Goal: Task Accomplishment & Management: Manage account settings

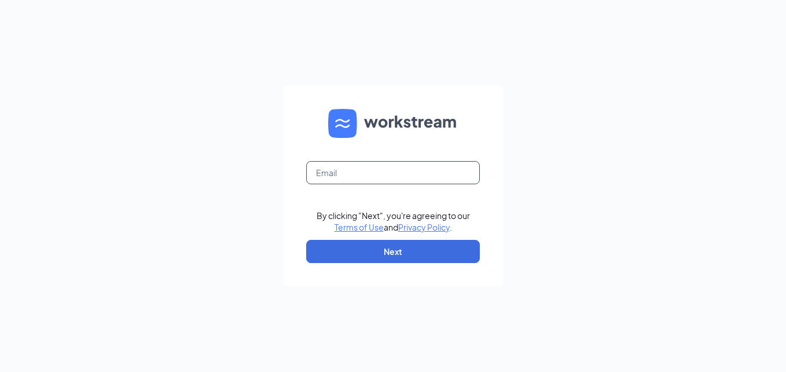
click at [360, 166] on input "text" at bounding box center [393, 172] width 174 height 23
type input "[EMAIL_ADDRESS][DOMAIN_NAME]"
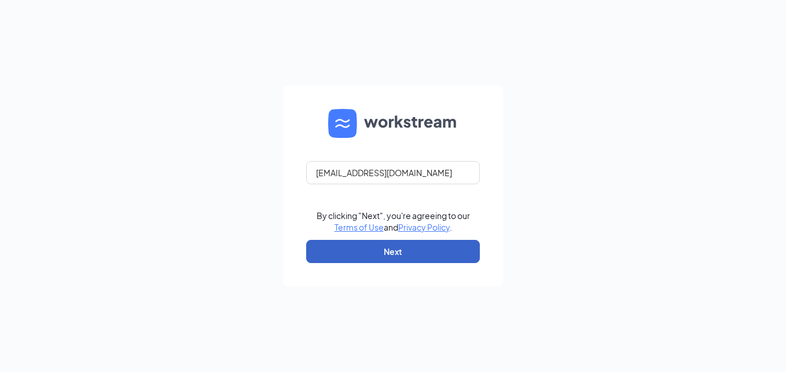
click at [385, 250] on button "Next" at bounding box center [393, 251] width 174 height 23
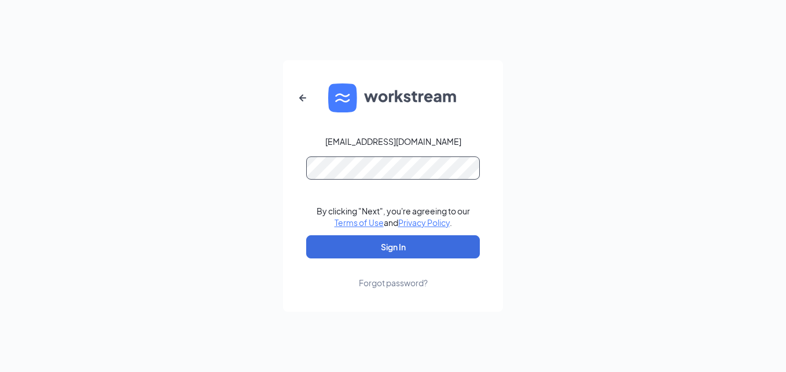
click at [306, 235] on button "Sign In" at bounding box center [393, 246] width 174 height 23
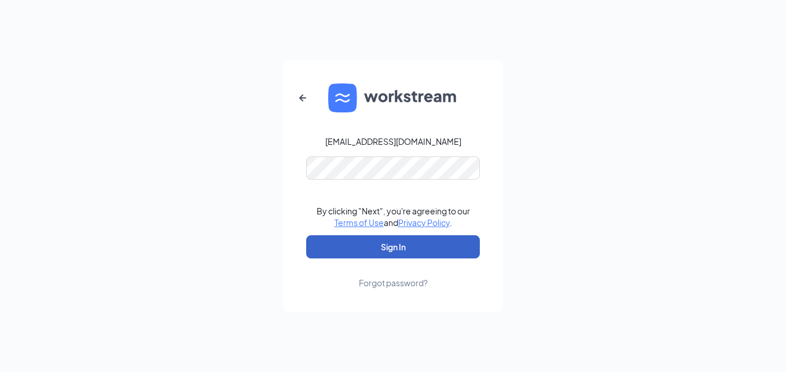
click at [405, 238] on button "Sign In" at bounding box center [393, 246] width 174 height 23
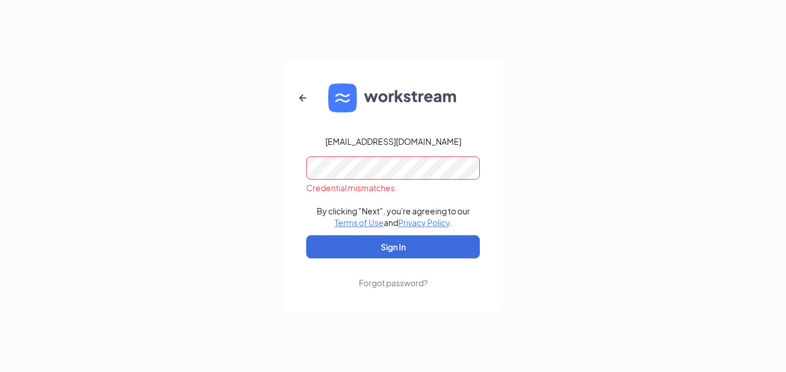
click at [409, 279] on div "Forgot password?" at bounding box center [393, 283] width 69 height 12
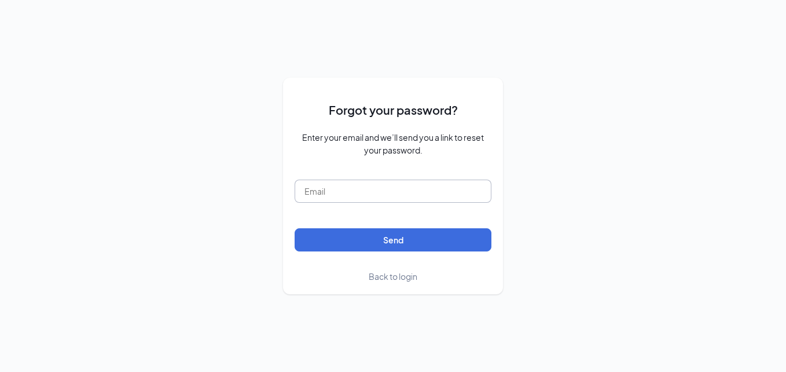
click at [394, 193] on input "text" at bounding box center [393, 190] width 197 height 23
type input "wcollier@bojanglesrdu.com"
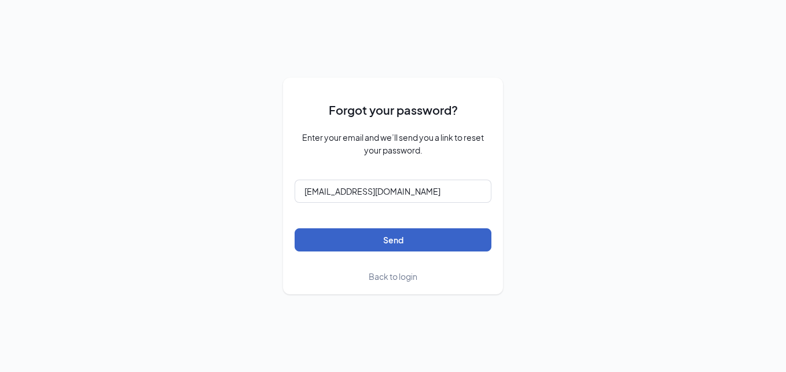
click at [387, 244] on button "Send" at bounding box center [393, 239] width 197 height 23
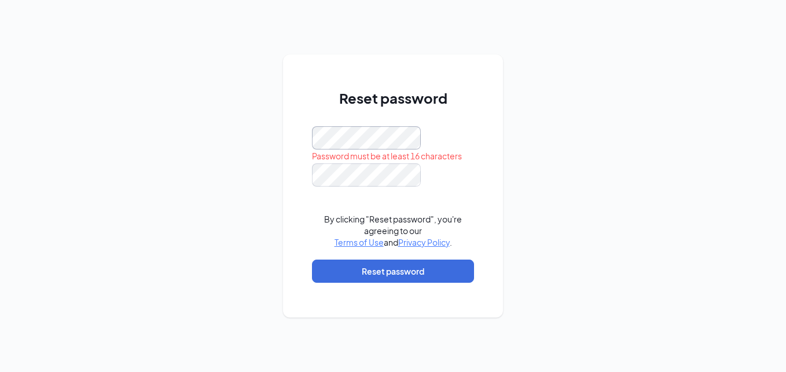
click at [284, 141] on div "Reset password Password must be at least 16 characters By clicking "Reset passw…" at bounding box center [393, 185] width 220 height 263
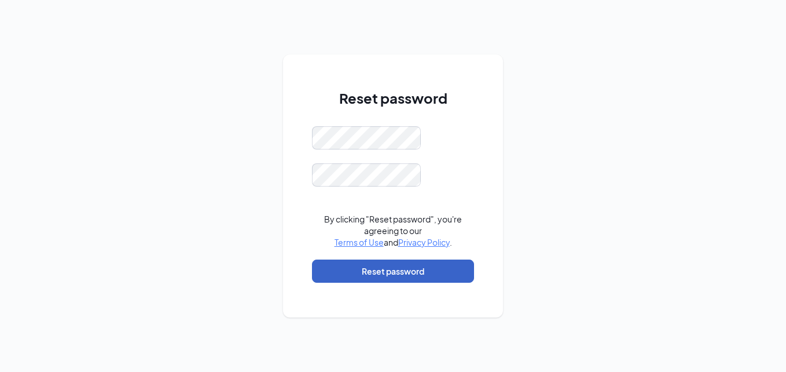
click at [406, 266] on button "Reset password" at bounding box center [393, 270] width 162 height 23
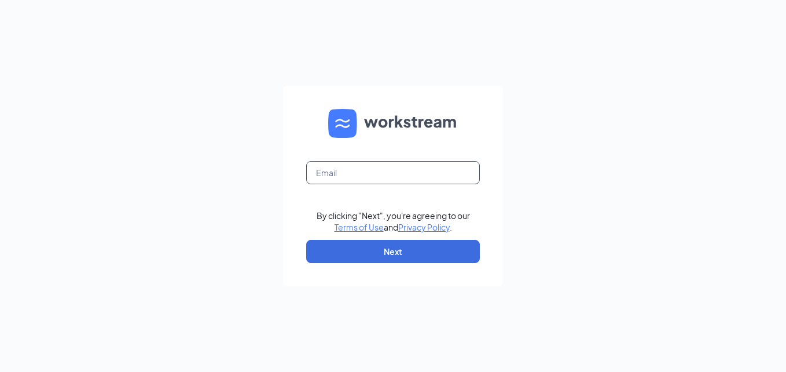
click at [372, 164] on input "text" at bounding box center [393, 172] width 174 height 23
type input "[EMAIL_ADDRESS][DOMAIN_NAME]"
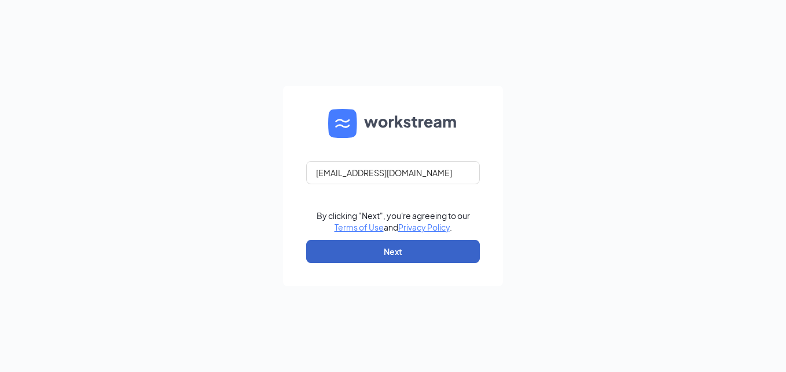
click at [410, 261] on button "Next" at bounding box center [393, 251] width 174 height 23
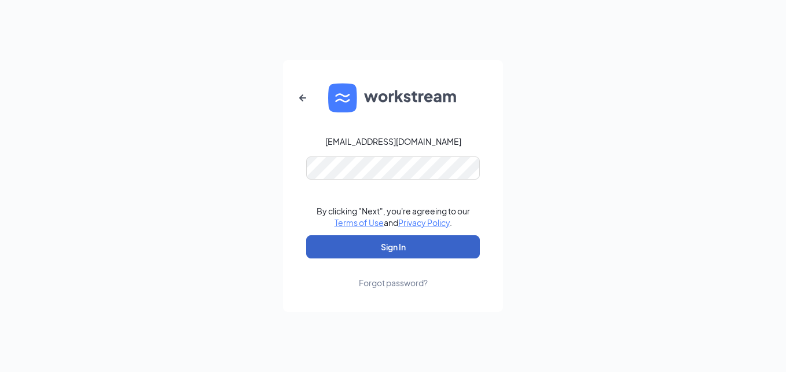
click at [405, 253] on button "Sign In" at bounding box center [393, 246] width 174 height 23
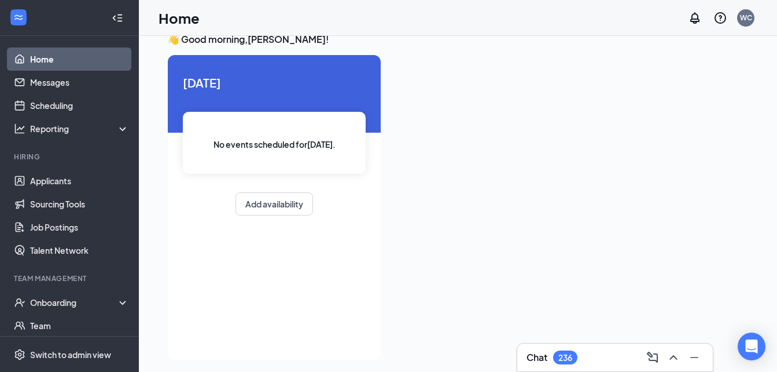
scroll to position [24, 0]
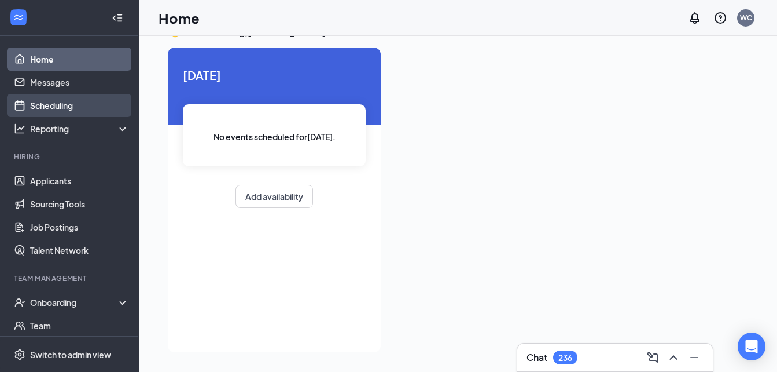
click at [83, 103] on link "Scheduling" at bounding box center [79, 105] width 99 height 23
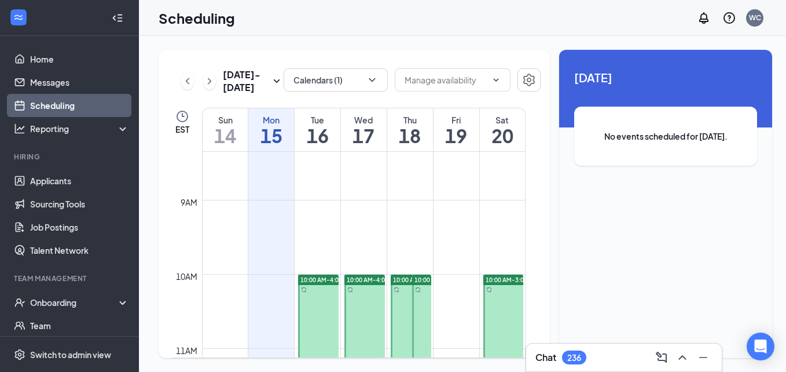
scroll to position [800, 0]
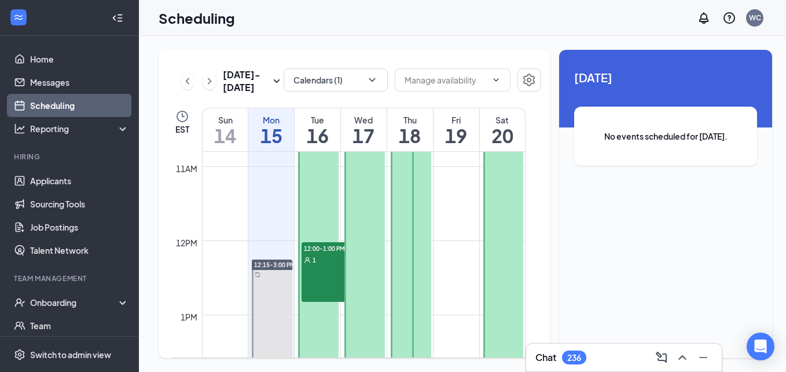
click at [328, 248] on span "12:00-1:00 PM" at bounding box center [331, 248] width 58 height 12
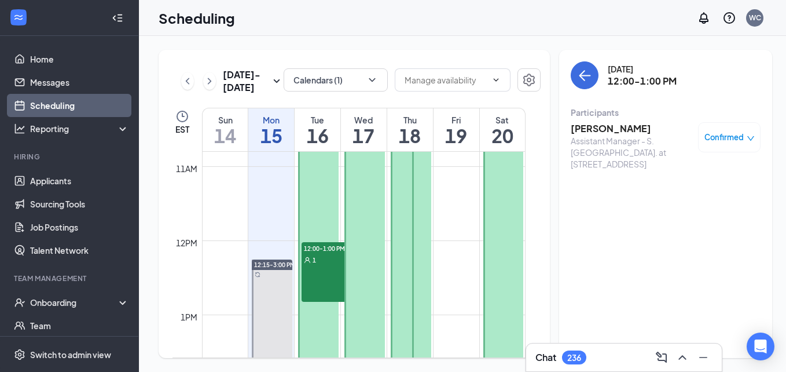
click at [606, 128] on h3 "Jordan King" at bounding box center [632, 128] width 122 height 13
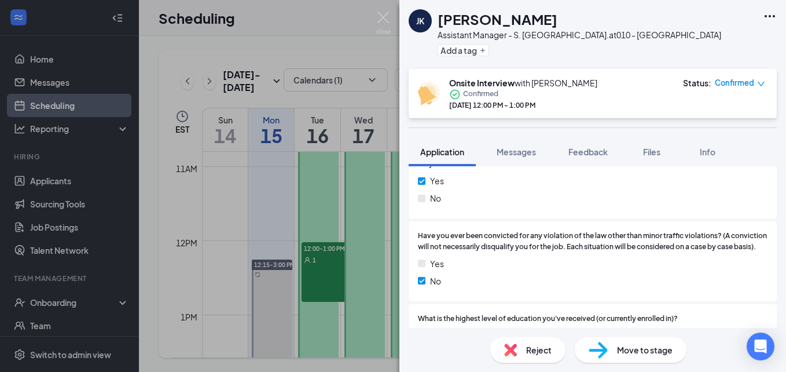
scroll to position [463, 0]
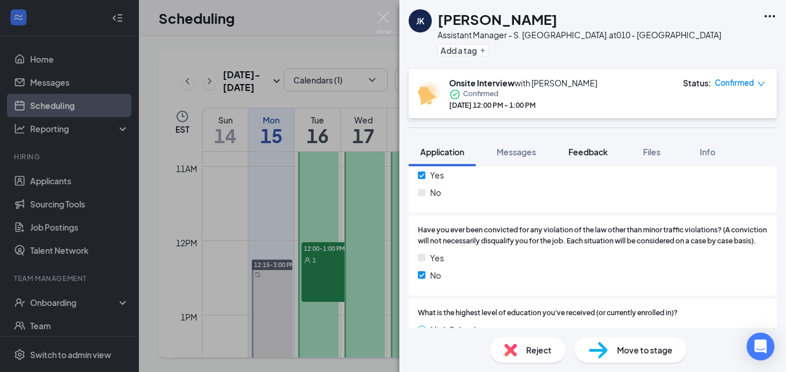
click at [600, 151] on span "Feedback" at bounding box center [587, 151] width 39 height 10
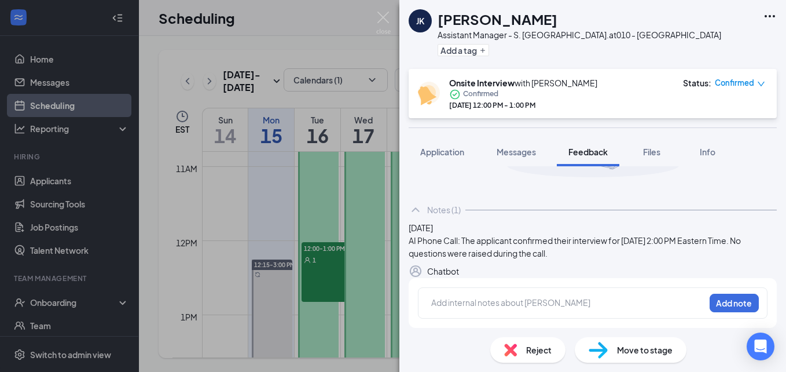
scroll to position [174, 0]
click at [653, 157] on button "Files" at bounding box center [652, 151] width 46 height 29
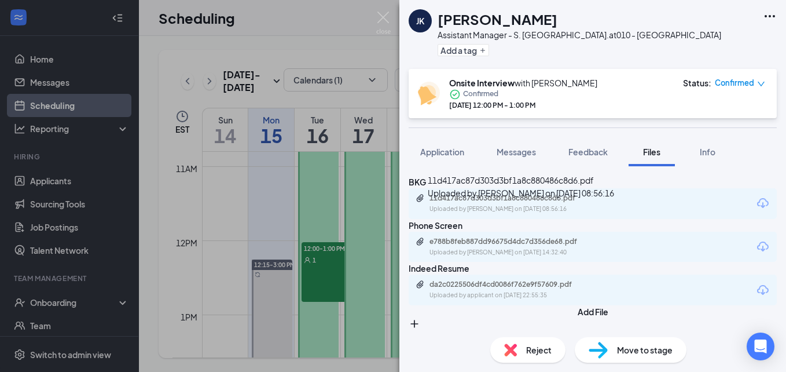
click at [525, 203] on div "11d417ac87d303d3bf1a8c880486c8d6.pdf" at bounding box center [510, 197] width 162 height 9
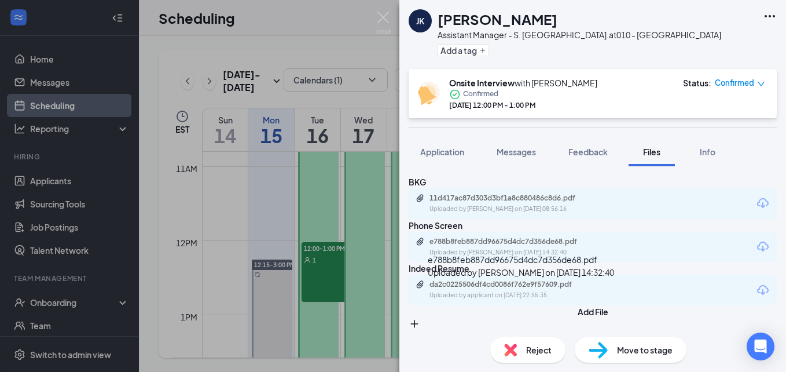
click at [528, 246] on div "e788b8feb887dd96675d4dc7d356de68.pdf" at bounding box center [510, 241] width 162 height 9
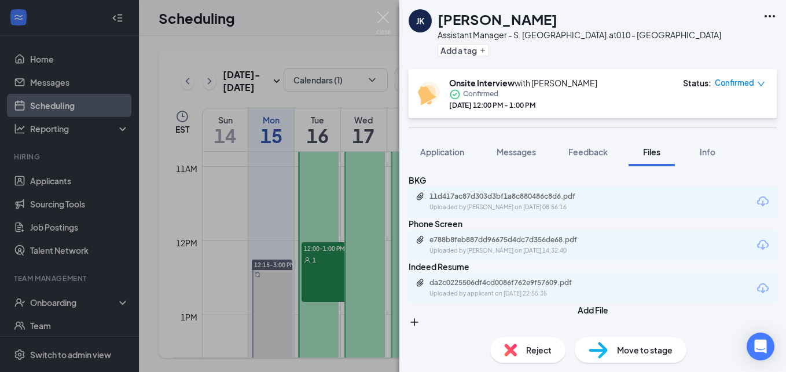
scroll to position [110, 0]
click at [537, 278] on div "da2c0225506df4cd0086f762e9f57609.pdf" at bounding box center [510, 282] width 162 height 9
click at [355, 223] on div "JK Jordan King Assistant Manager - S. Miami Blvd. at 010 - S. Miami Blvd Add a …" at bounding box center [393, 186] width 786 height 372
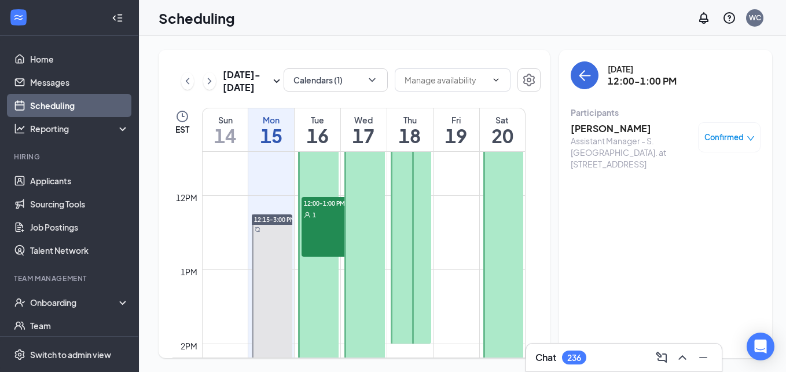
scroll to position [858, 0]
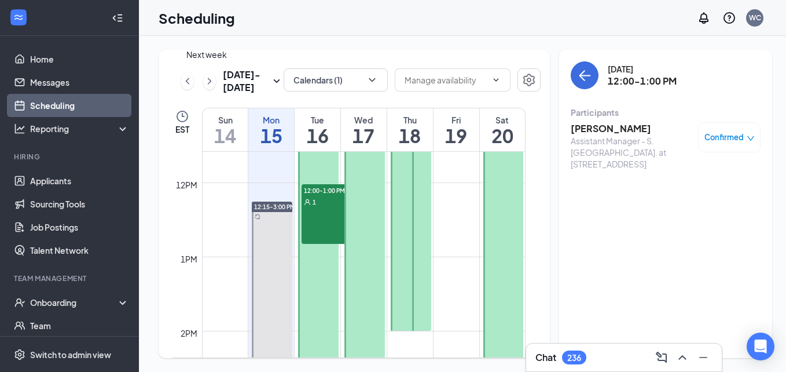
click at [204, 80] on icon "ChevronRight" at bounding box center [210, 81] width 12 height 14
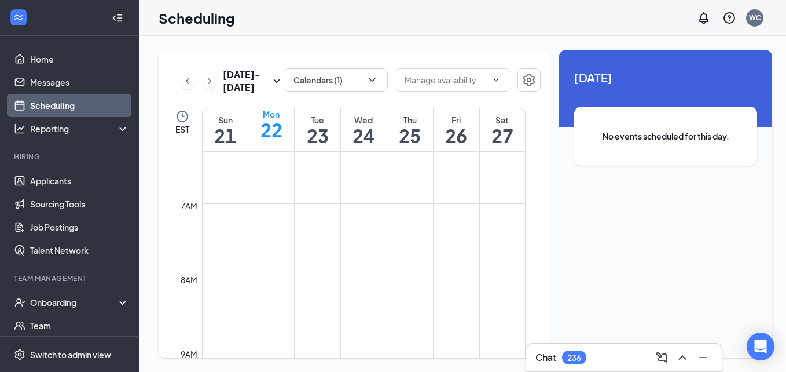
scroll to position [395, 0]
